Goal: Navigation & Orientation: Go to known website

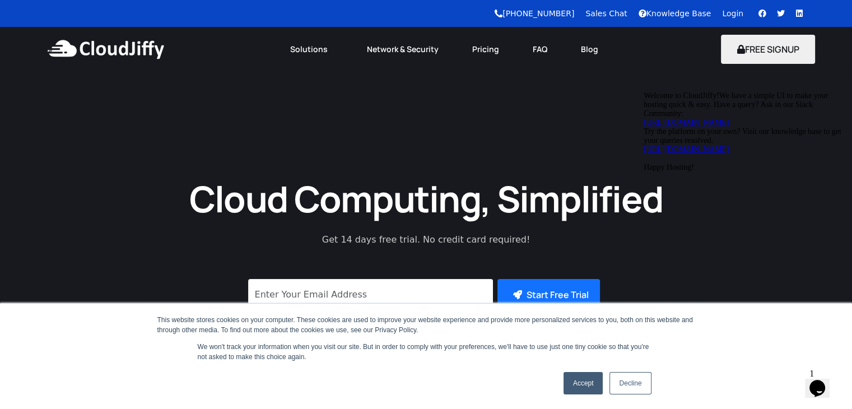
click at [731, 12] on link "Login" at bounding box center [732, 13] width 21 height 9
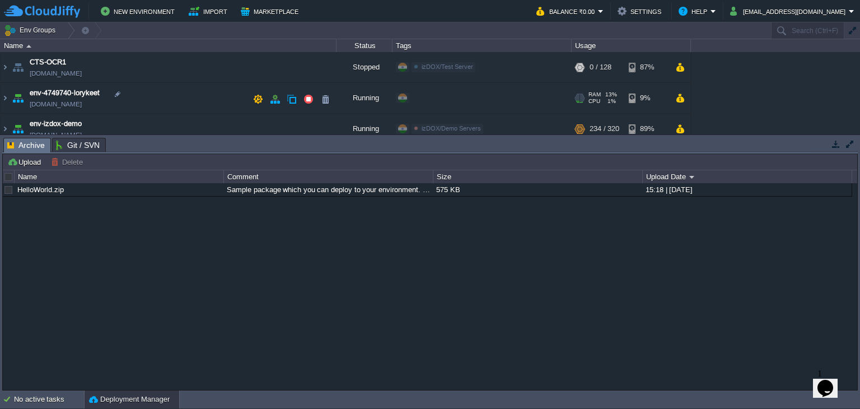
scroll to position [61, 0]
click at [7, 99] on img at bounding box center [5, 99] width 9 height 30
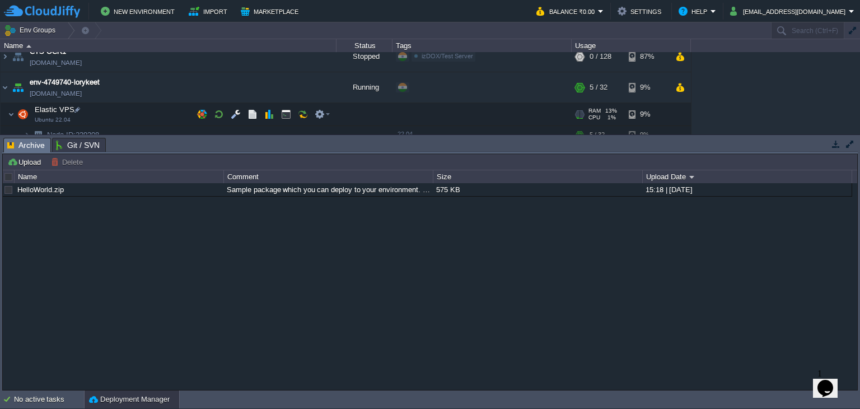
scroll to position [112, 0]
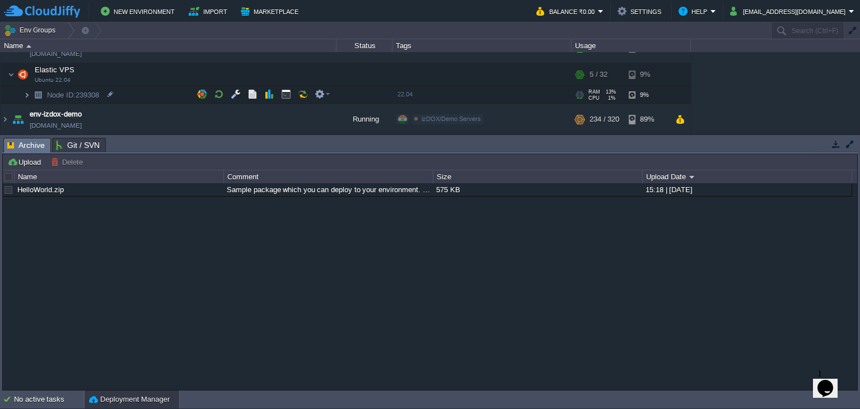
click at [29, 95] on img at bounding box center [27, 94] width 7 height 17
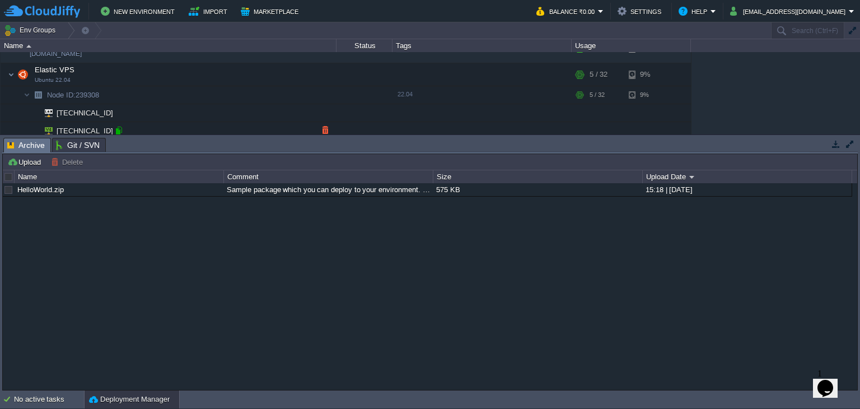
click at [119, 128] on div at bounding box center [119, 130] width 10 height 10
click at [116, 131] on div at bounding box center [119, 130] width 10 height 10
